Goal: Navigation & Orientation: Find specific page/section

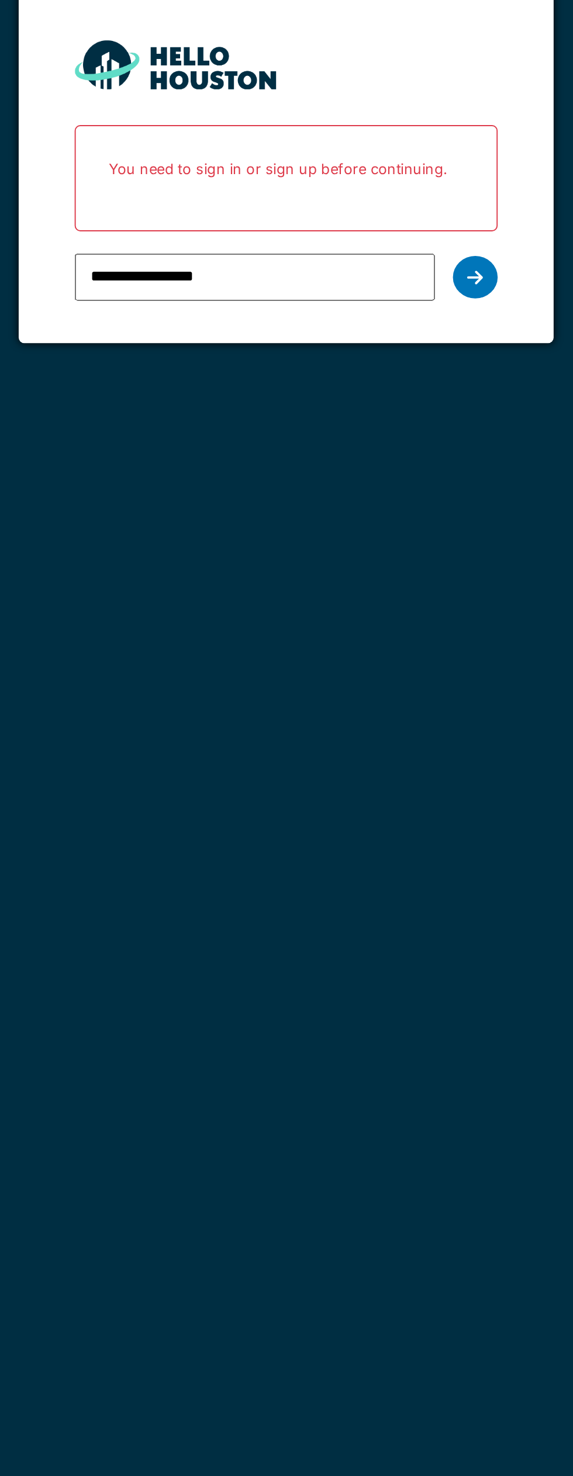
click at [392, 236] on div at bounding box center [384, 237] width 23 height 22
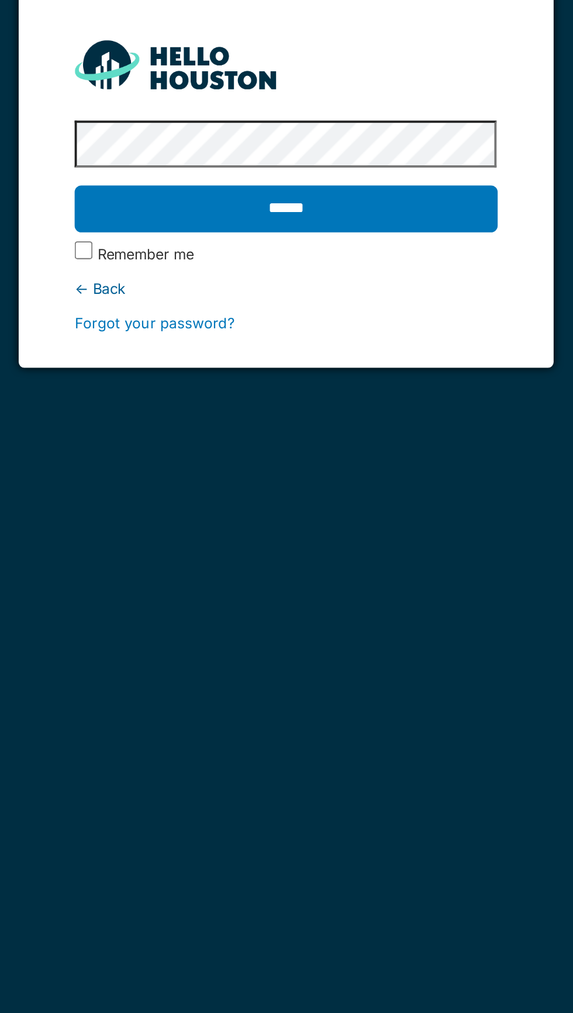
click at [333, 206] on input "******" at bounding box center [286, 201] width 220 height 25
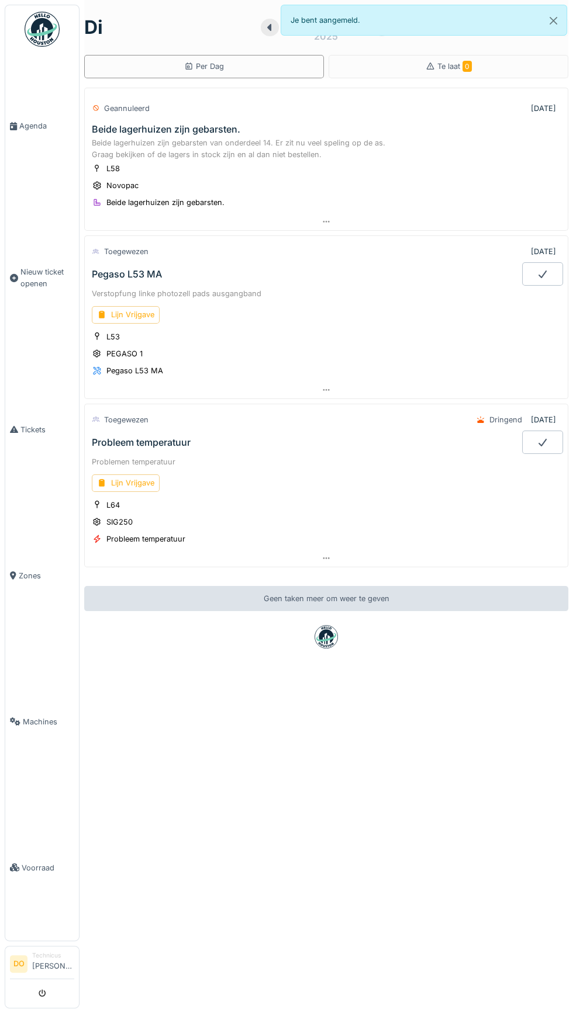
click at [26, 131] on span "Agenda" at bounding box center [46, 125] width 55 height 11
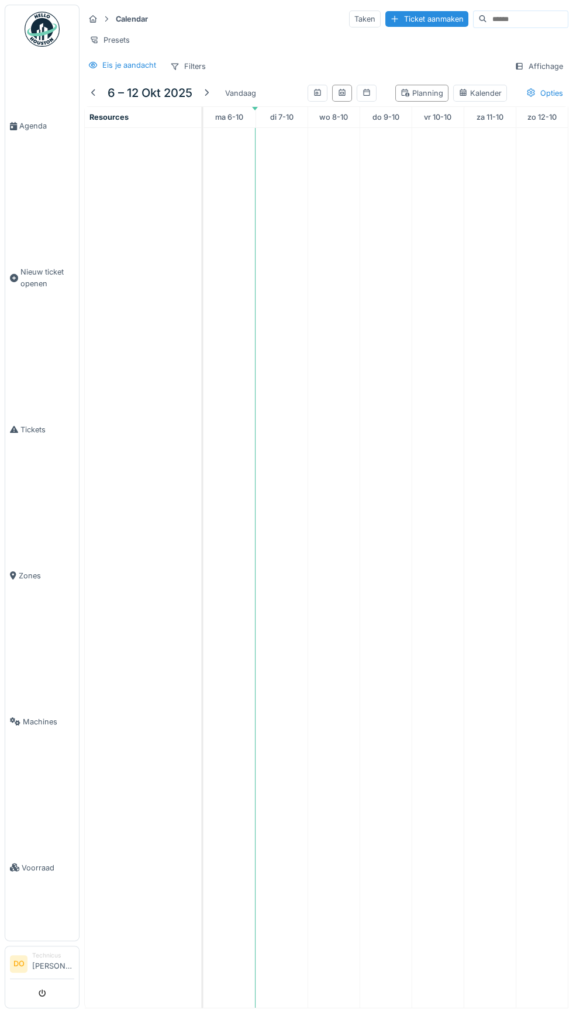
click at [27, 130] on link "Agenda" at bounding box center [42, 126] width 74 height 146
click at [30, 131] on span "Agenda" at bounding box center [46, 125] width 55 height 11
click at [18, 476] on link "Tickets" at bounding box center [42, 430] width 74 height 146
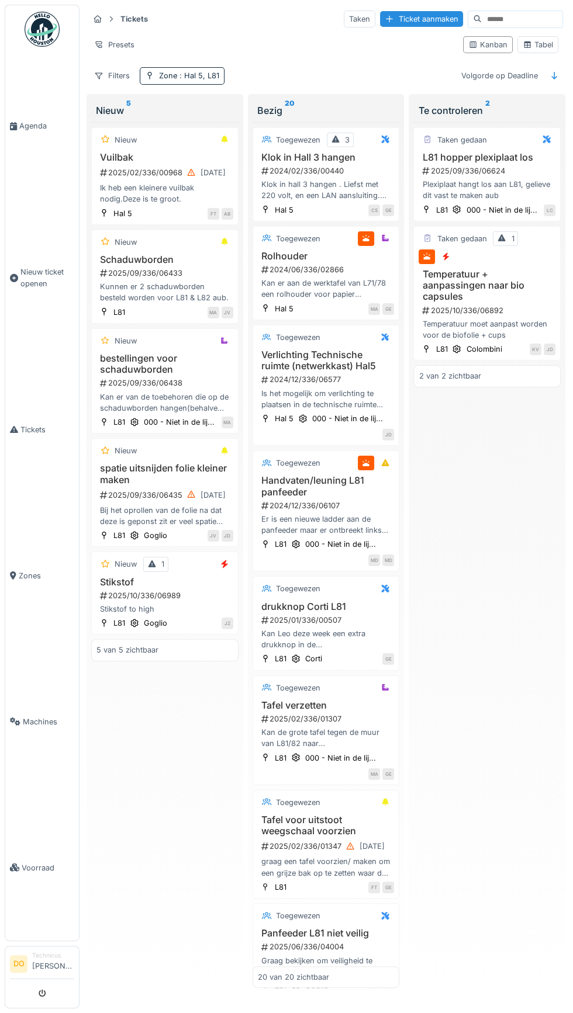
click at [13, 130] on icon at bounding box center [13, 126] width 7 height 8
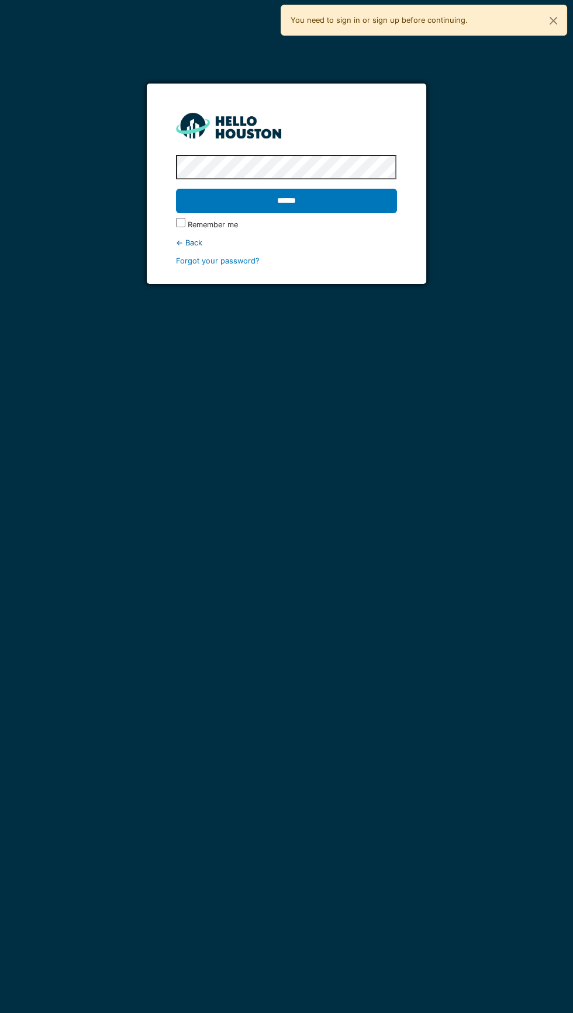
click at [380, 210] on input "******" at bounding box center [286, 201] width 220 height 25
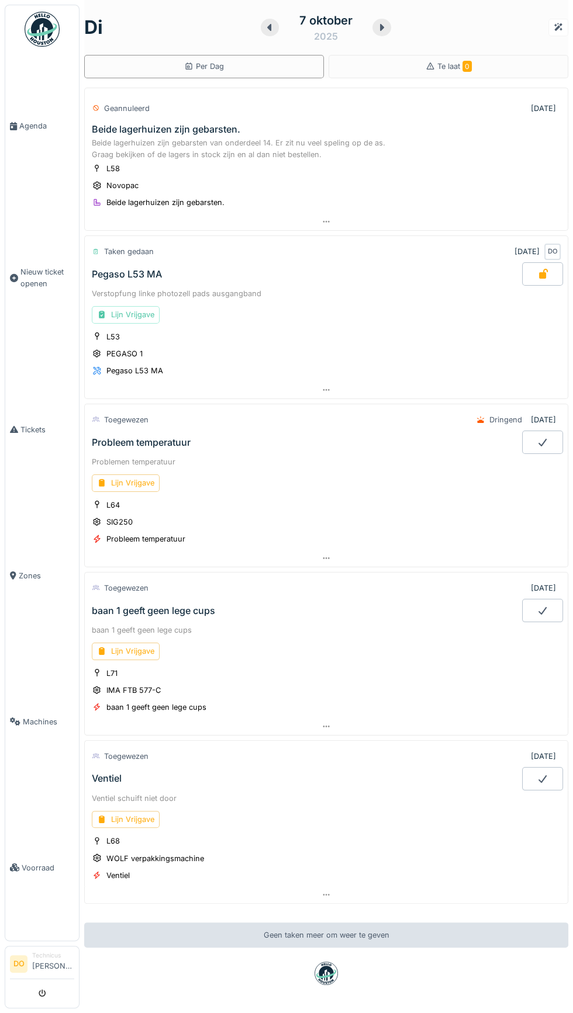
click at [164, 605] on div "baan 1 geeft geen lege cups" at bounding box center [153, 610] width 123 height 11
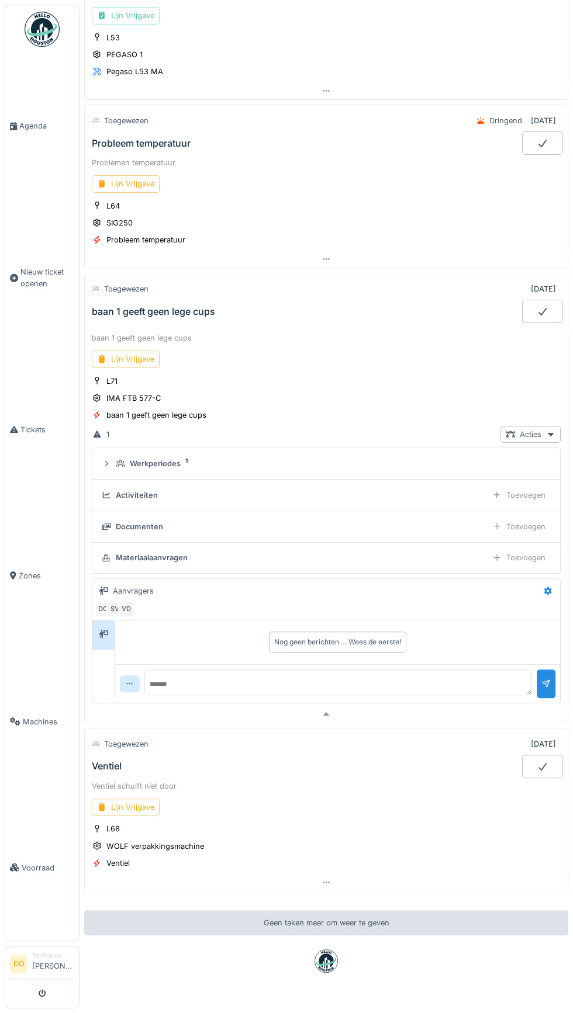
scroll to position [303, 0]
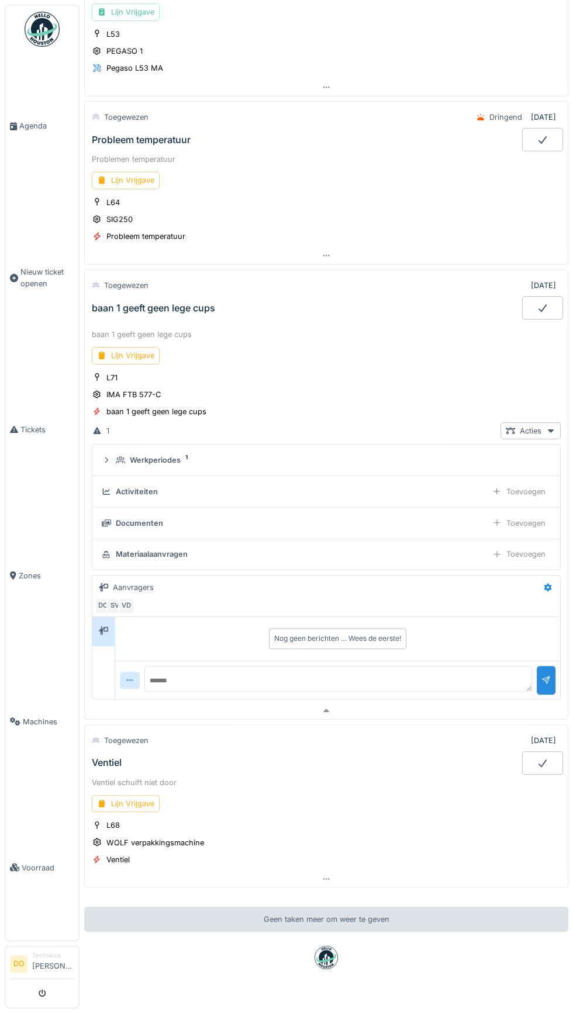
click at [119, 329] on div "baan 1 geeft geen lege cups" at bounding box center [326, 334] width 469 height 11
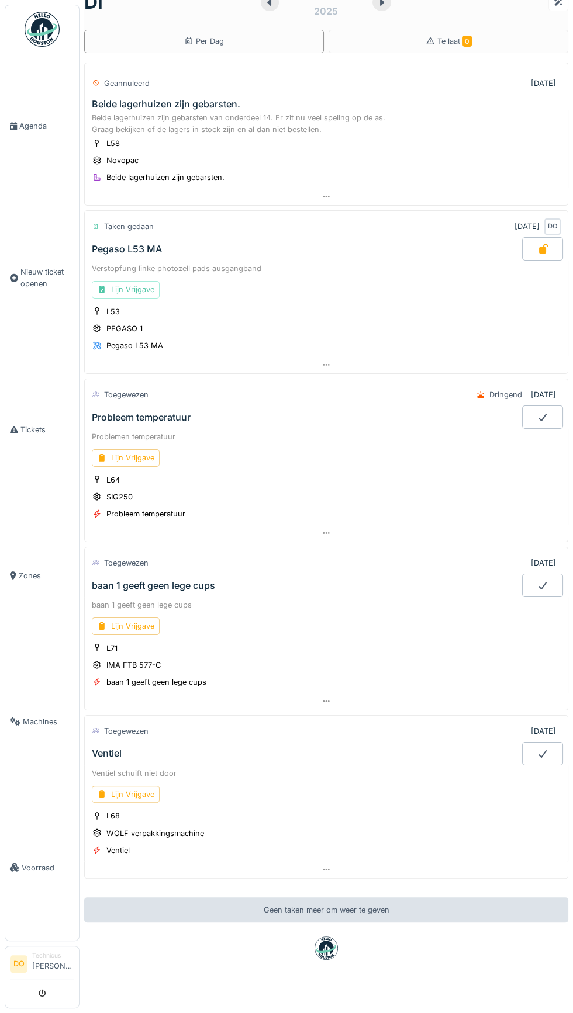
click at [113, 432] on div "Problemen temperatuur" at bounding box center [326, 436] width 469 height 11
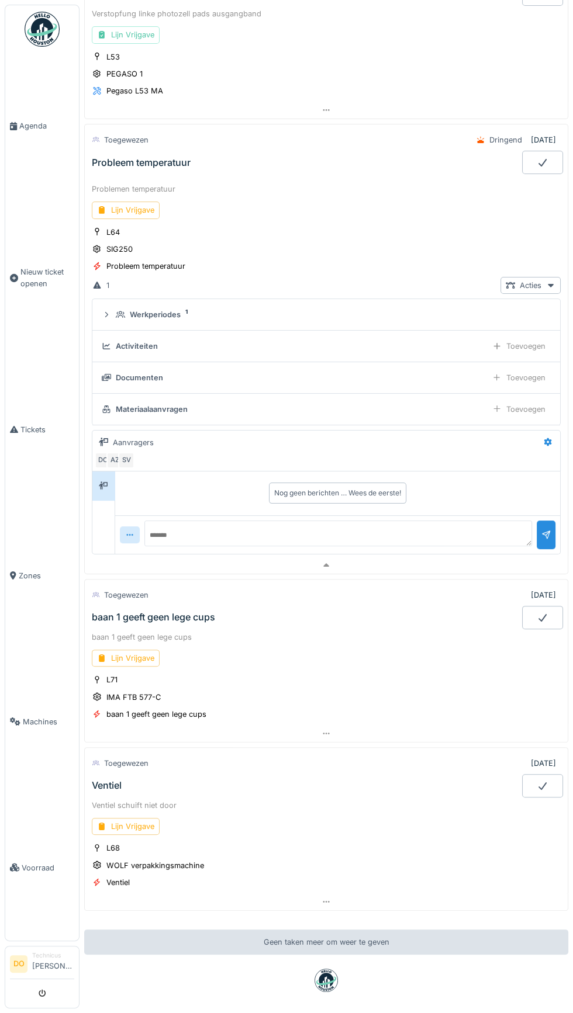
scroll to position [303, 0]
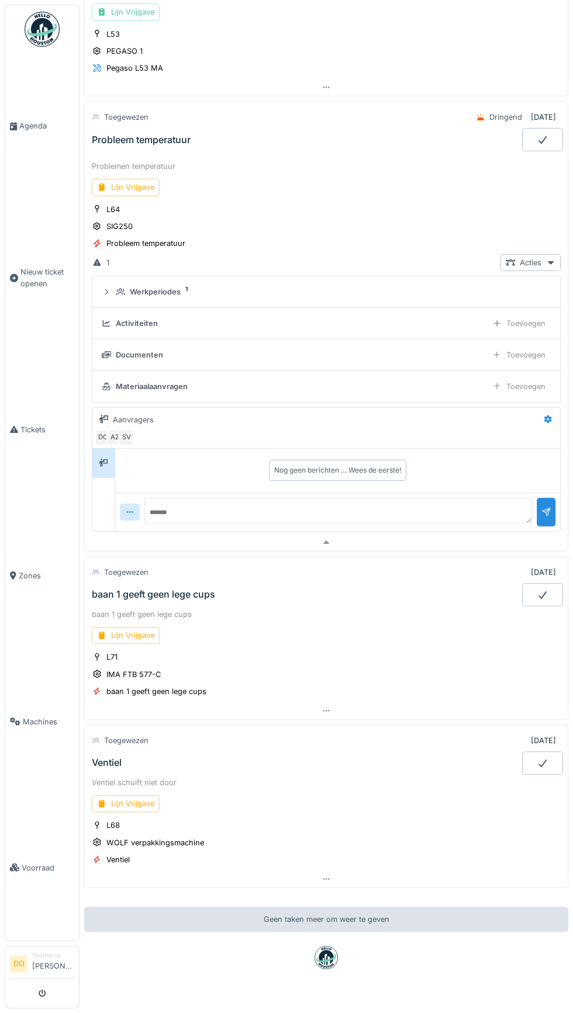
click at [113, 179] on div "Lijn Vrijgave" at bounding box center [126, 187] width 68 height 17
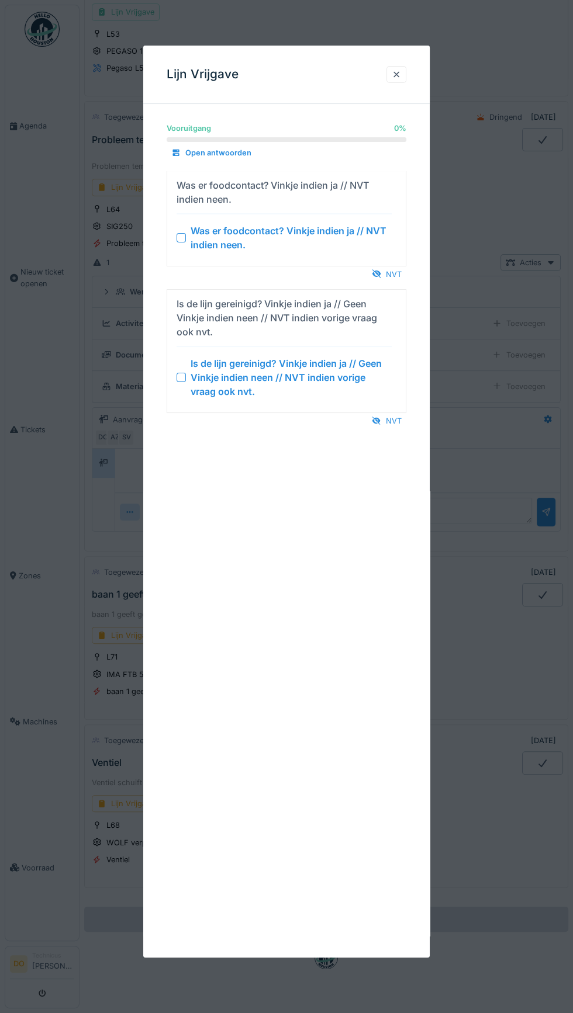
click at [378, 277] on div at bounding box center [376, 274] width 9 height 11
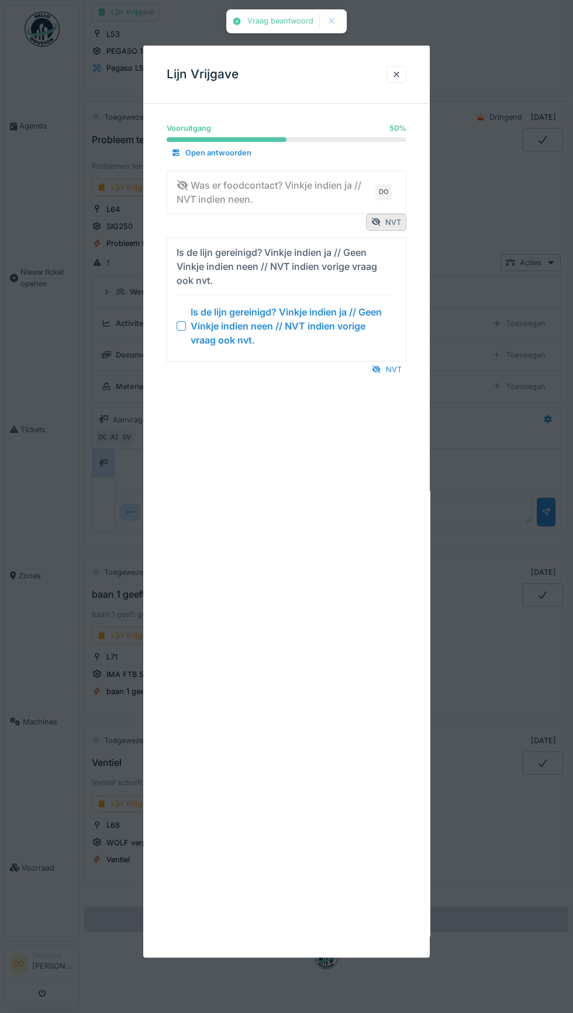
click at [393, 368] on div "NVT" at bounding box center [386, 370] width 39 height 16
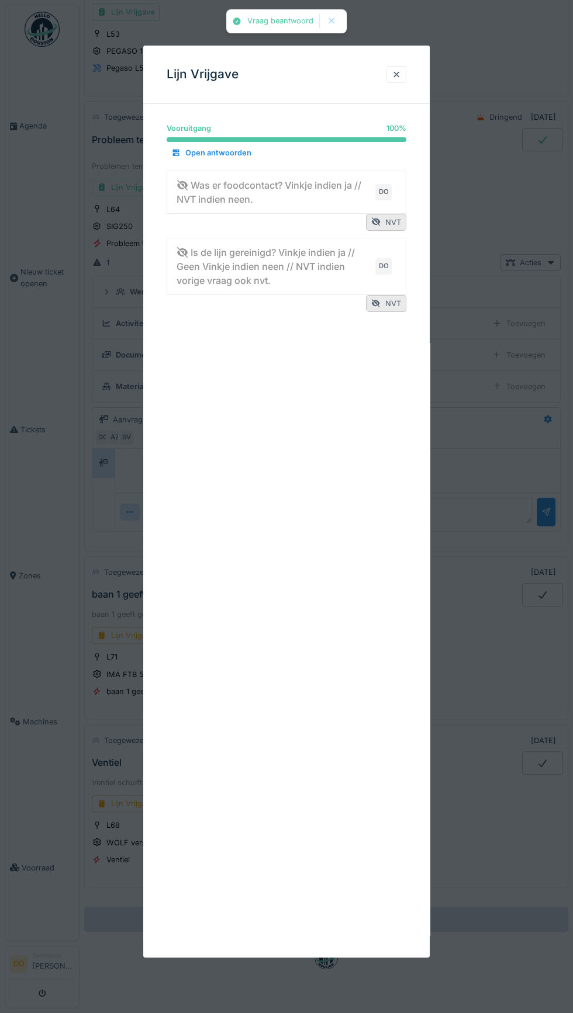
click at [406, 54] on div "Lijn Vrijgave" at bounding box center [286, 75] width 286 height 58
click at [395, 68] on div at bounding box center [396, 74] width 20 height 17
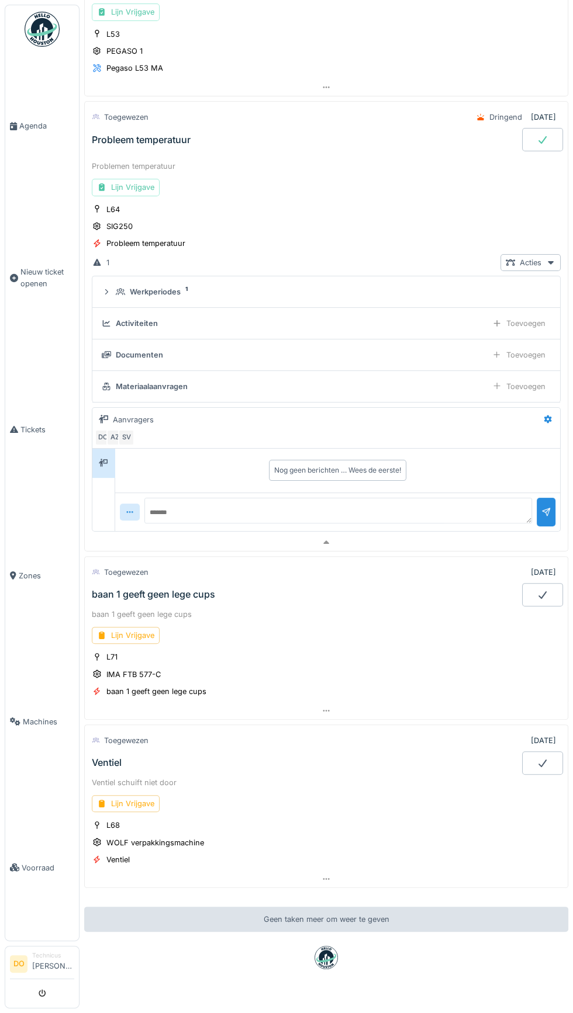
click at [130, 349] on div "Documenten" at bounding box center [139, 354] width 47 height 11
click at [524, 348] on div "Toevoegen" at bounding box center [519, 355] width 64 height 17
click at [497, 349] on div at bounding box center [496, 354] width 9 height 11
click at [29, 131] on span "Agenda" at bounding box center [46, 125] width 55 height 11
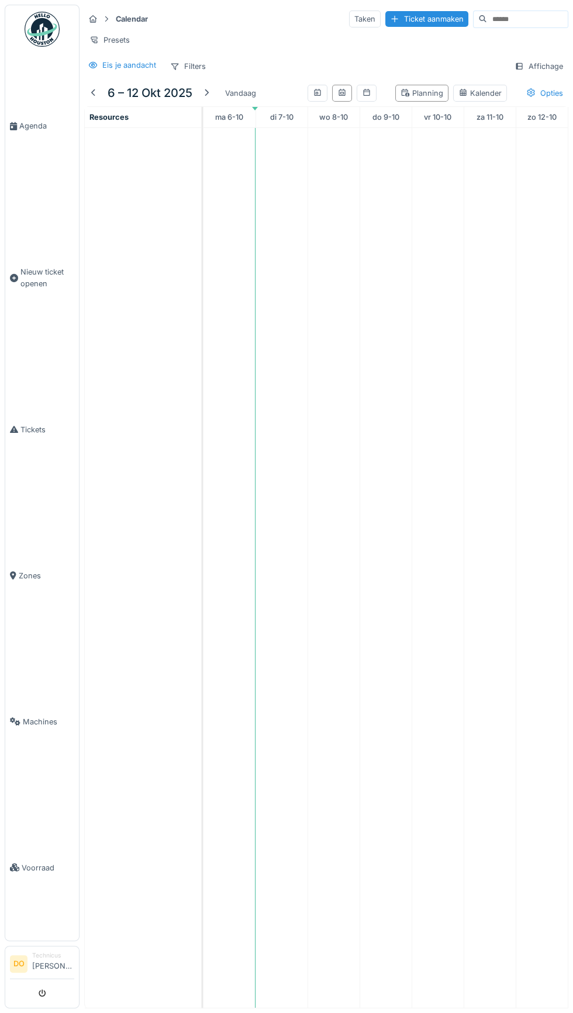
click at [52, 435] on span "Tickets" at bounding box center [47, 429] width 54 height 11
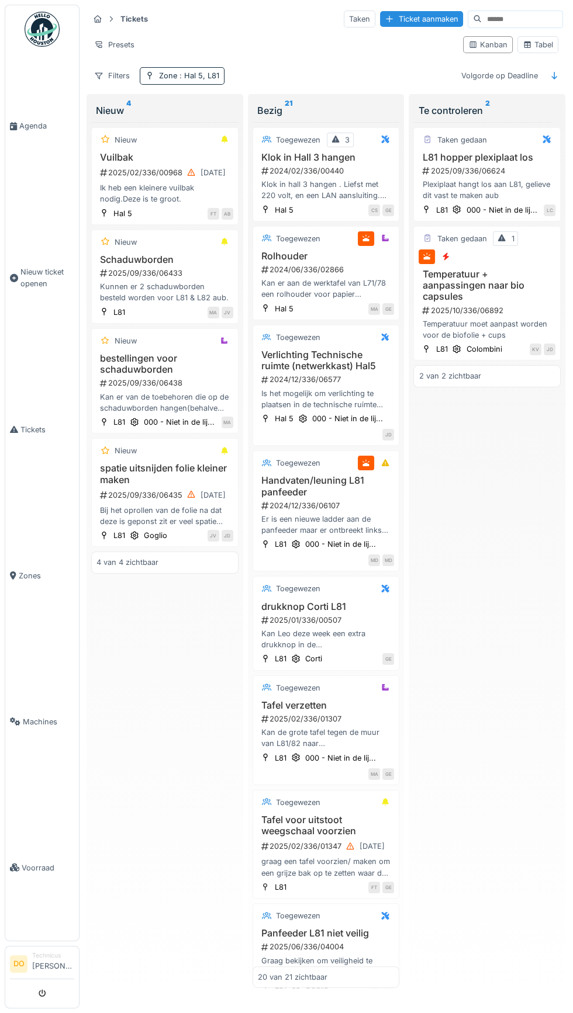
click at [41, 289] on span "Nieuw ticket openen" at bounding box center [47, 277] width 54 height 22
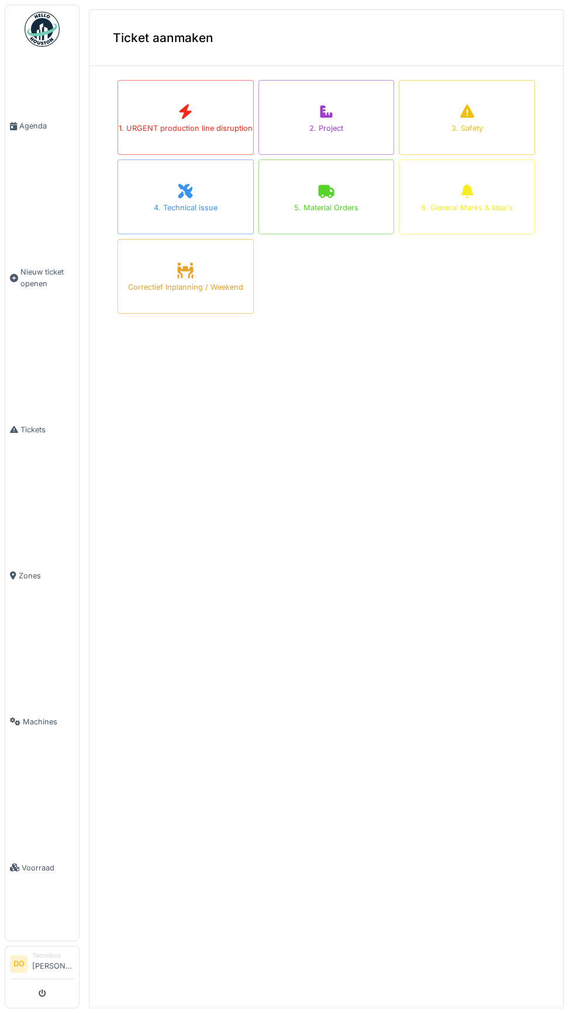
click at [39, 131] on span "Agenda" at bounding box center [46, 125] width 55 height 11
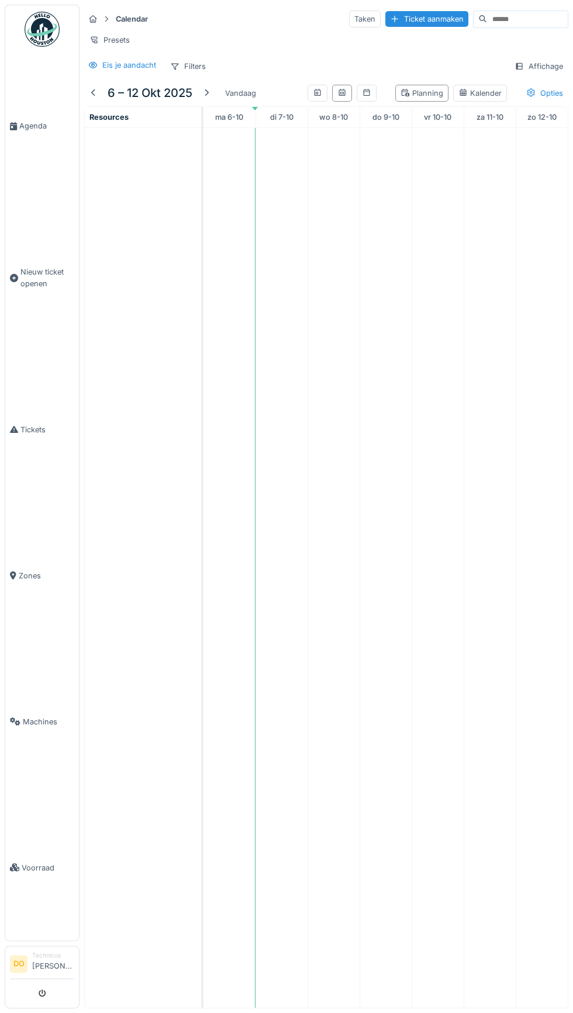
click at [22, 131] on span "Agenda" at bounding box center [46, 125] width 55 height 11
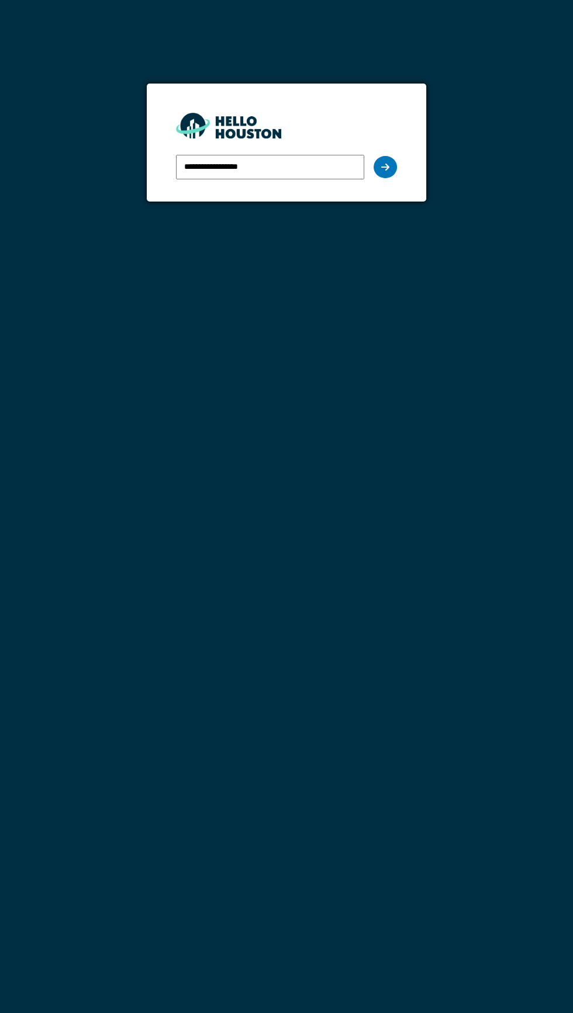
click at [385, 167] on icon at bounding box center [385, 166] width 8 height 9
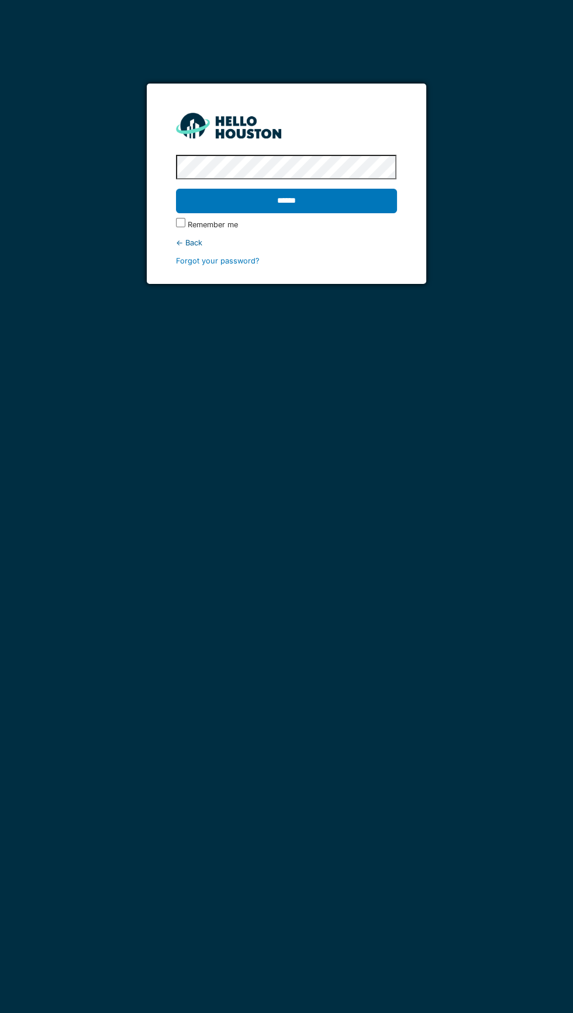
click at [176, 189] on input "******" at bounding box center [286, 201] width 220 height 25
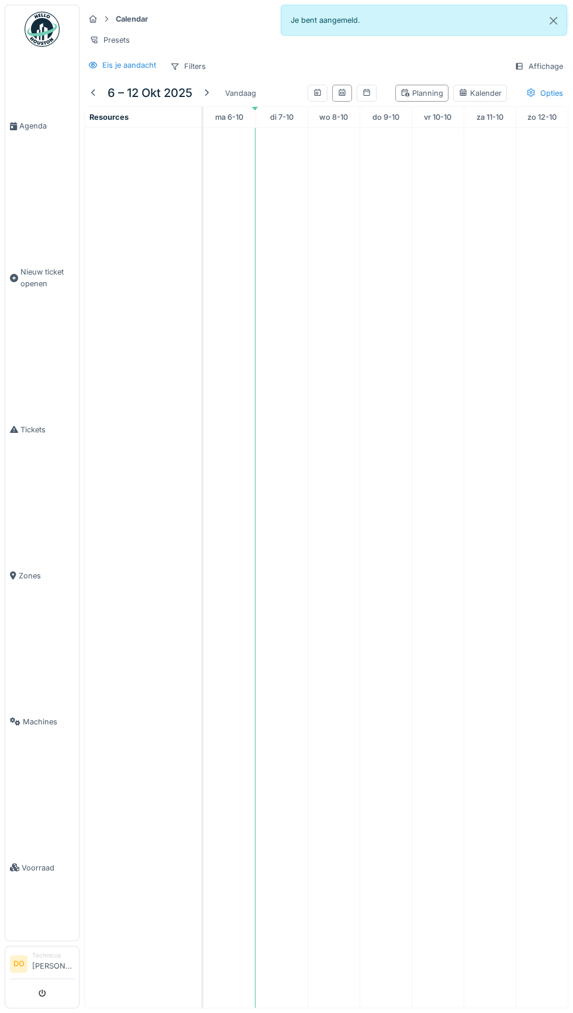
click at [23, 131] on span "Agenda" at bounding box center [46, 125] width 55 height 11
